Goal: Navigation & Orientation: Find specific page/section

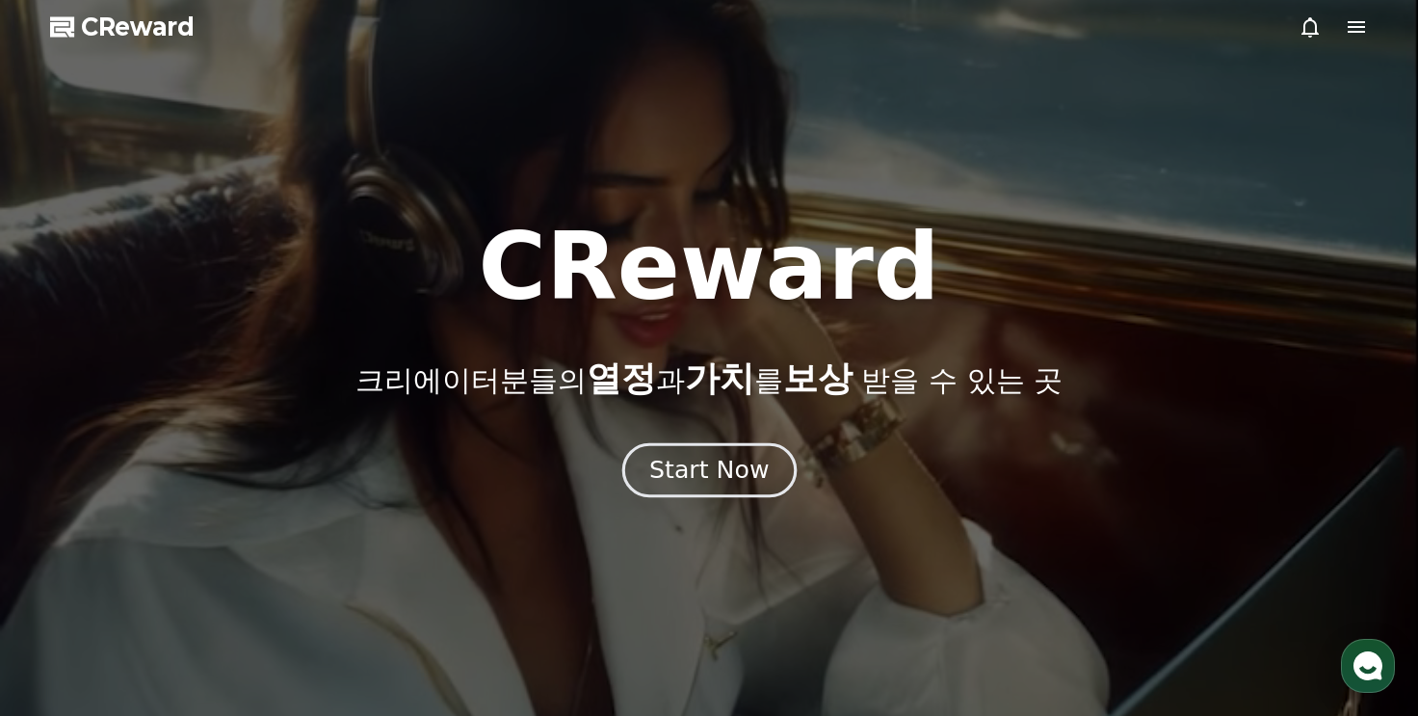
click at [698, 473] on div "Start Now" at bounding box center [708, 470] width 119 height 33
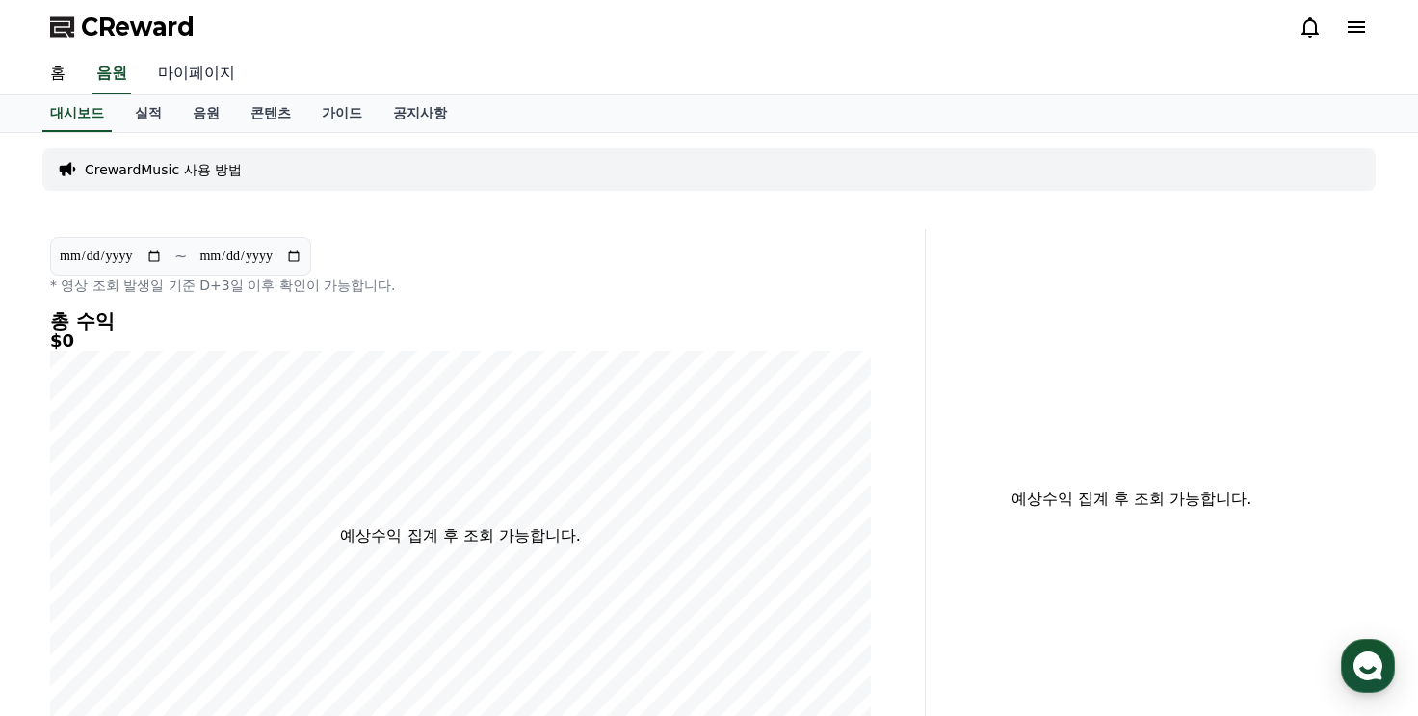
click at [177, 77] on link "마이페이지" at bounding box center [197, 74] width 108 height 40
select select "**********"
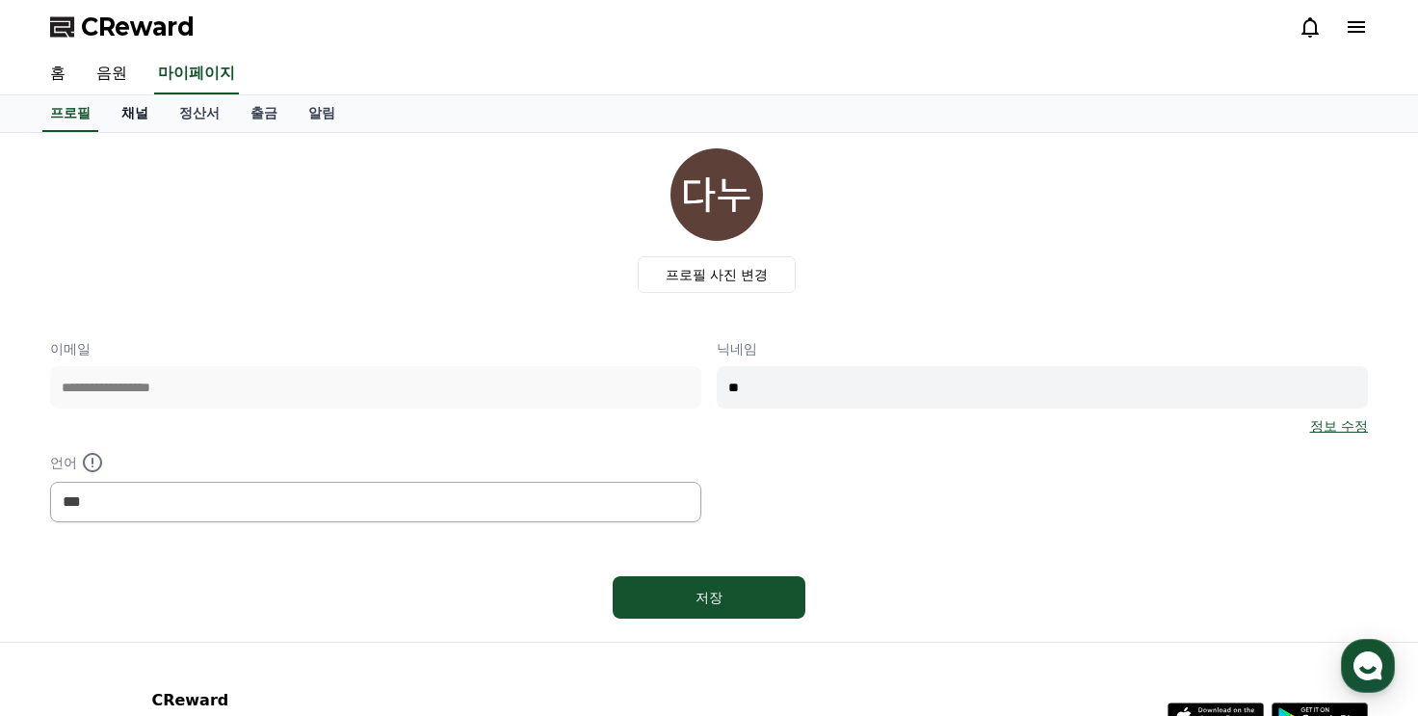
click at [150, 105] on link "채널" at bounding box center [135, 113] width 58 height 37
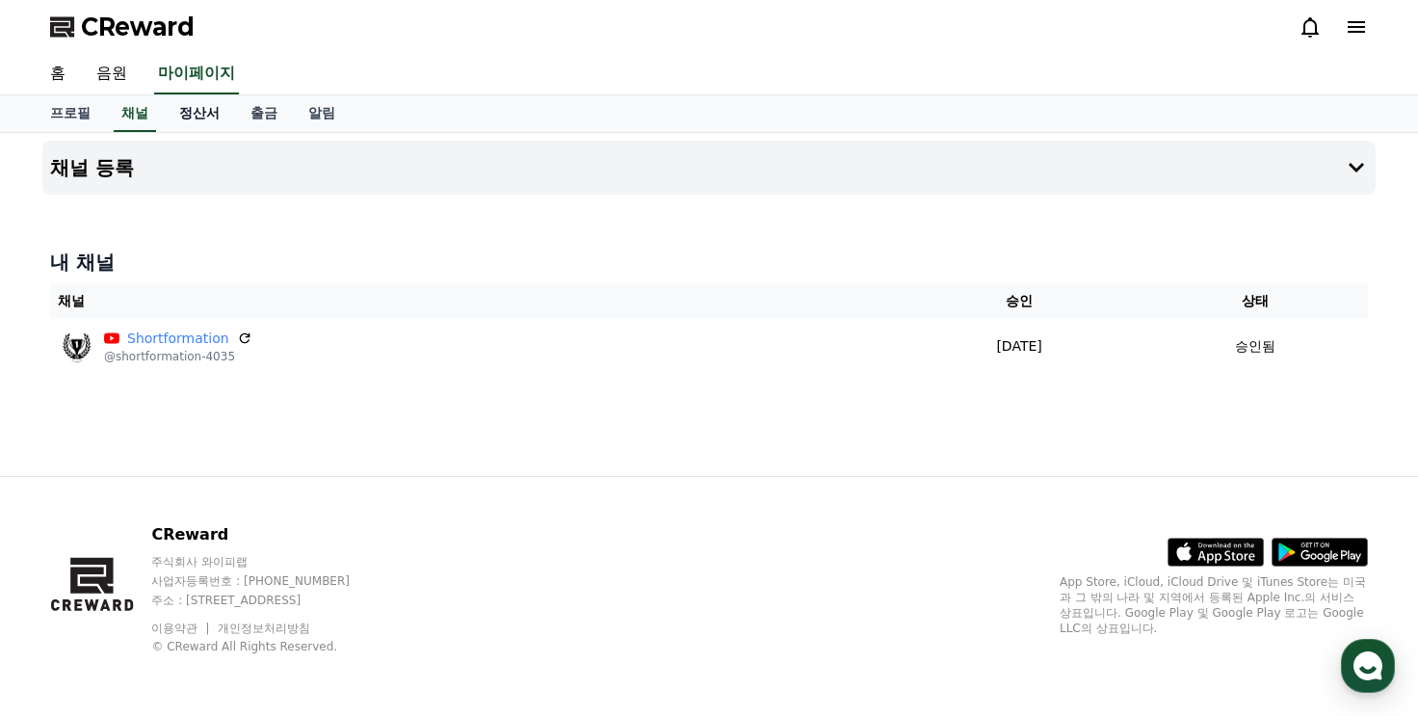
click at [200, 107] on link "정산서" at bounding box center [199, 113] width 71 height 37
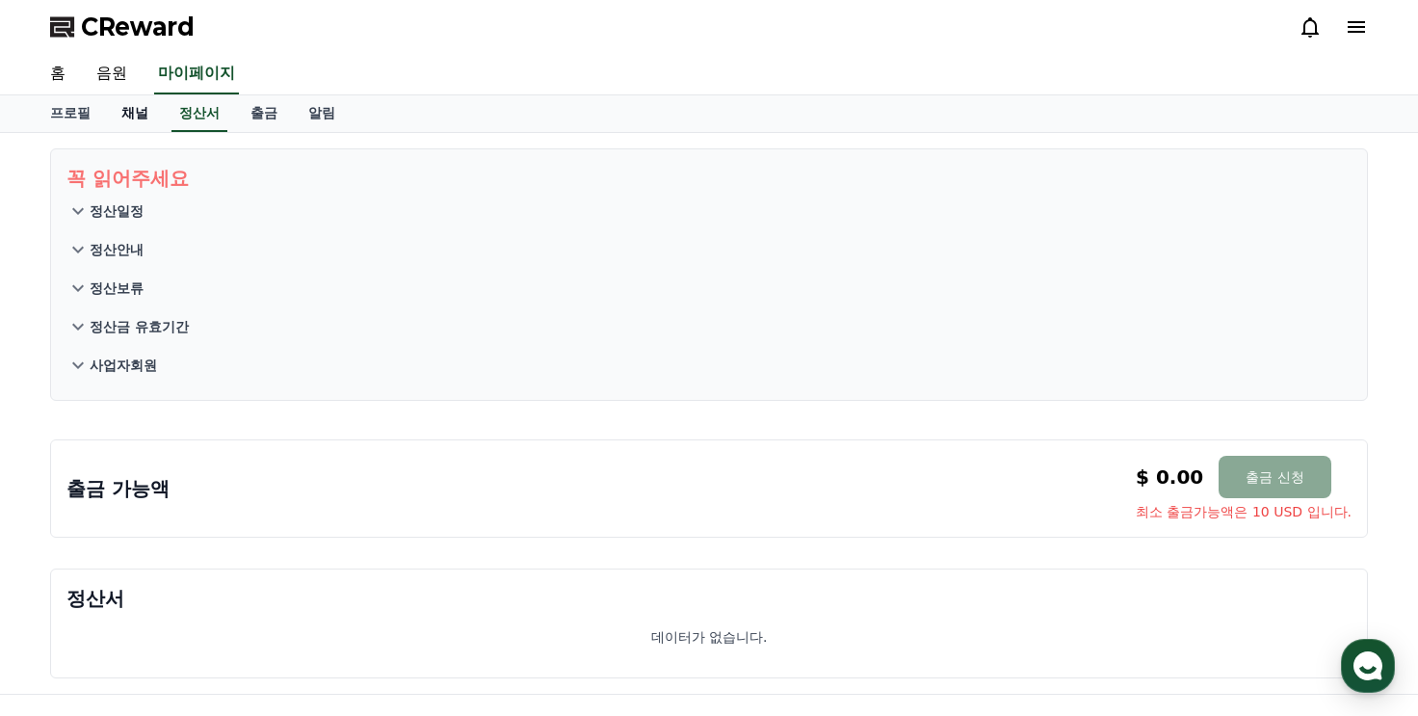
click at [147, 107] on link "채널" at bounding box center [135, 113] width 58 height 37
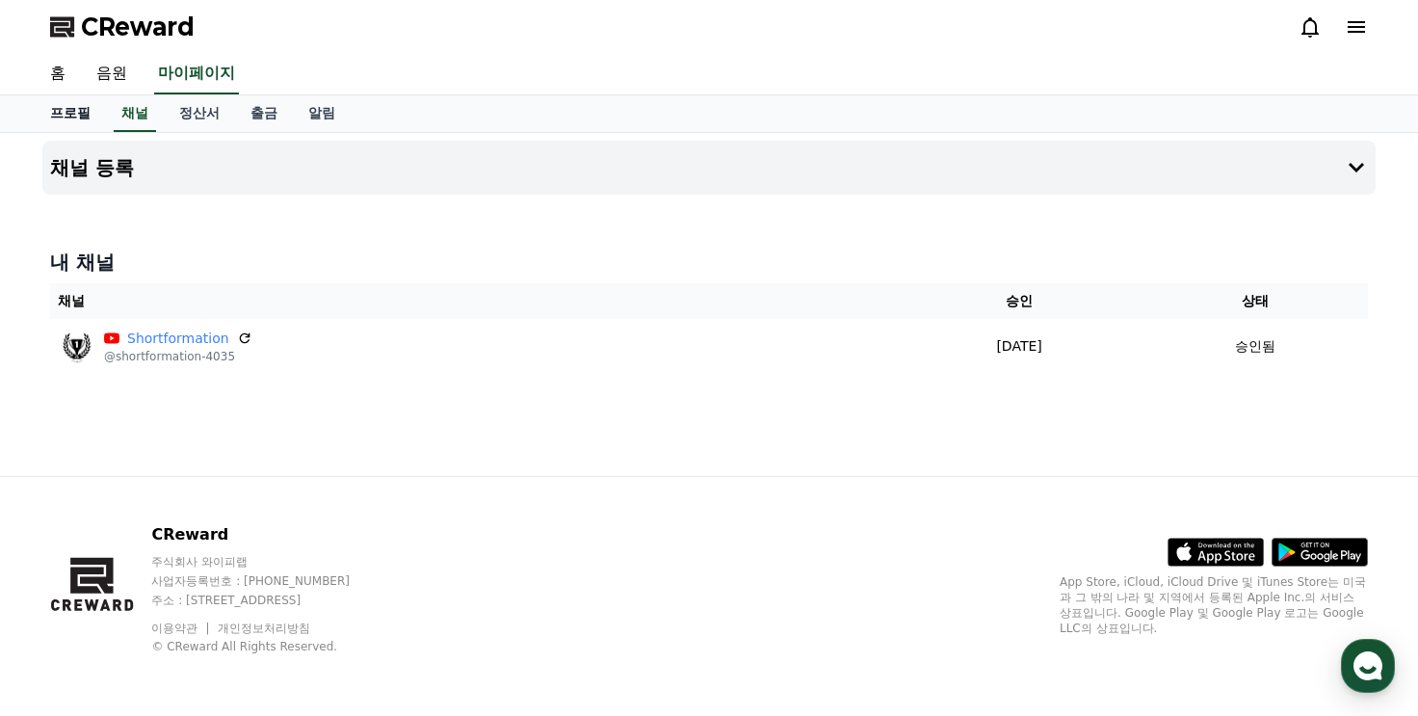
click at [76, 118] on link "프로필" at bounding box center [70, 113] width 71 height 37
select select "**********"
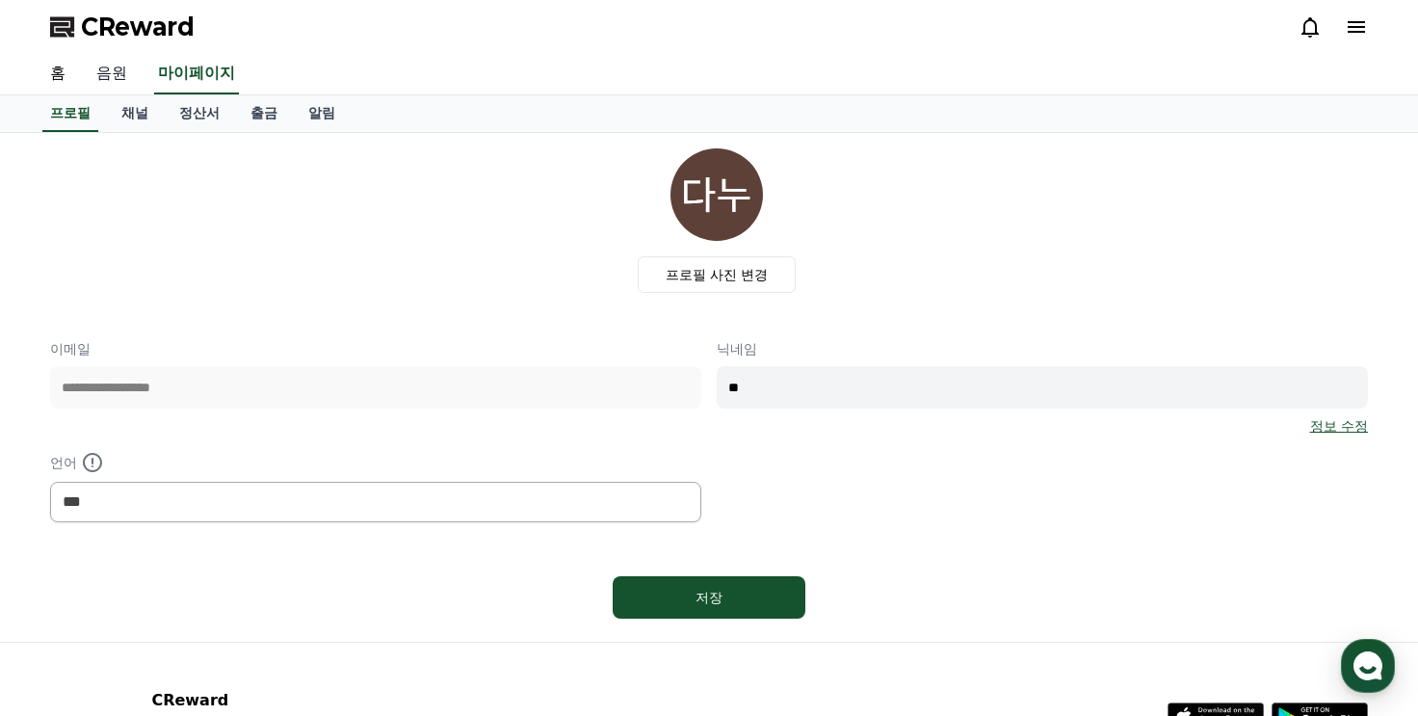
click at [103, 69] on link "음원" at bounding box center [112, 74] width 62 height 40
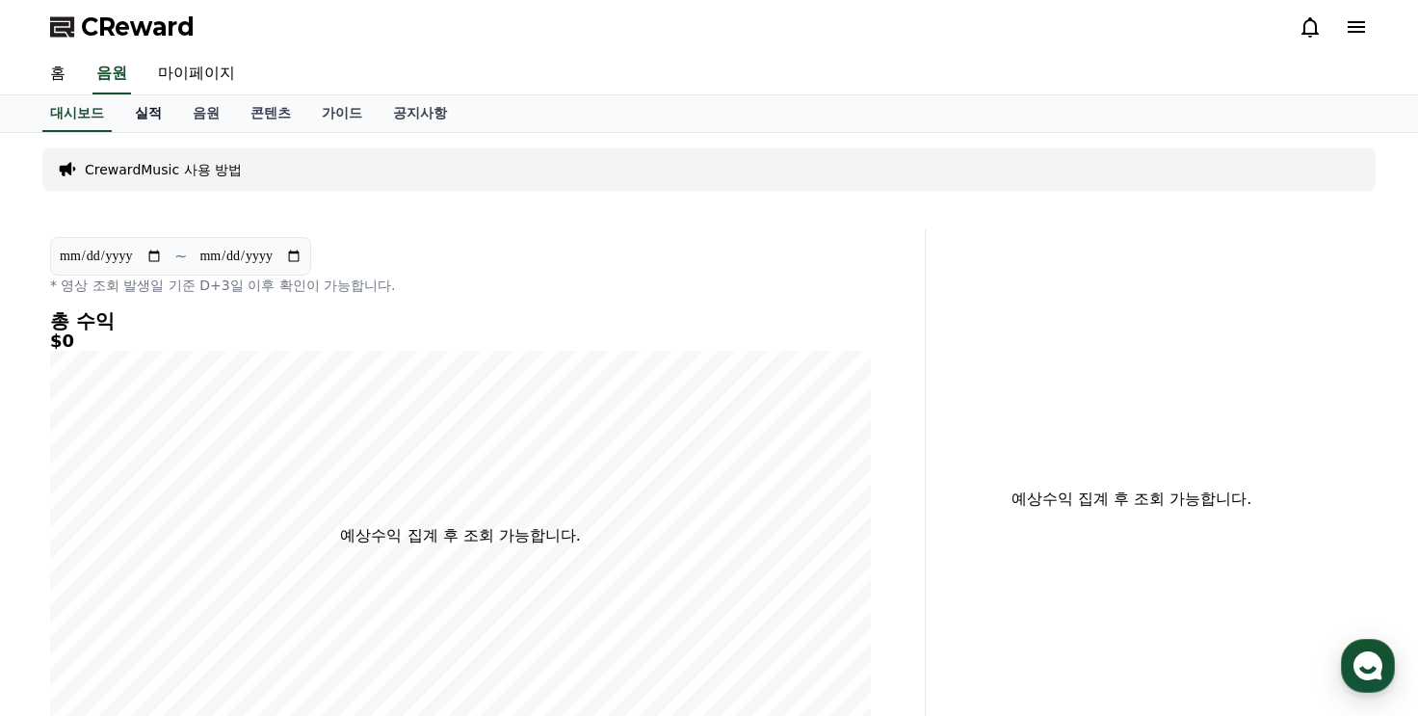
click at [146, 124] on link "실적" at bounding box center [148, 113] width 58 height 37
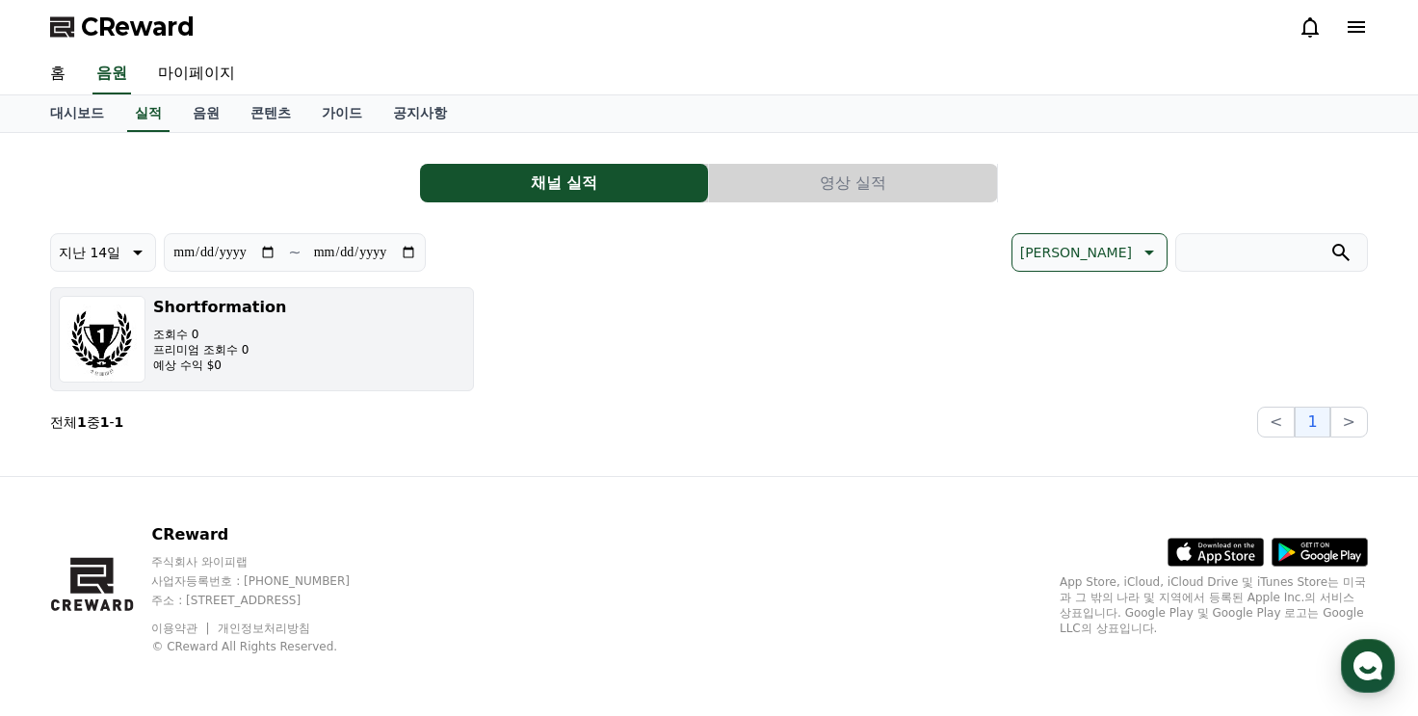
click at [182, 323] on div "Shortformation 조회수 0 프리미엄 조회수 0 예상 수익 $0" at bounding box center [219, 339] width 133 height 87
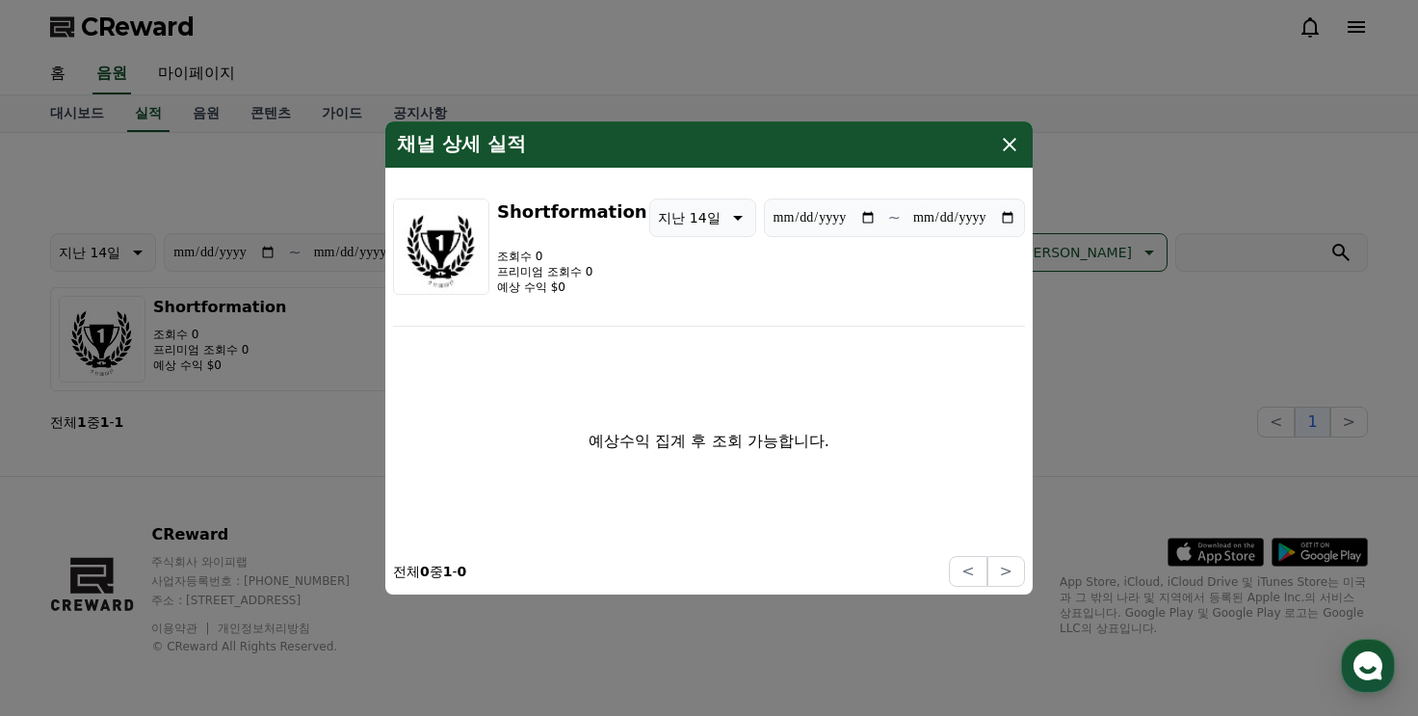
click at [1004, 148] on icon "modal" at bounding box center [1009, 144] width 13 height 13
